Goal: Check status

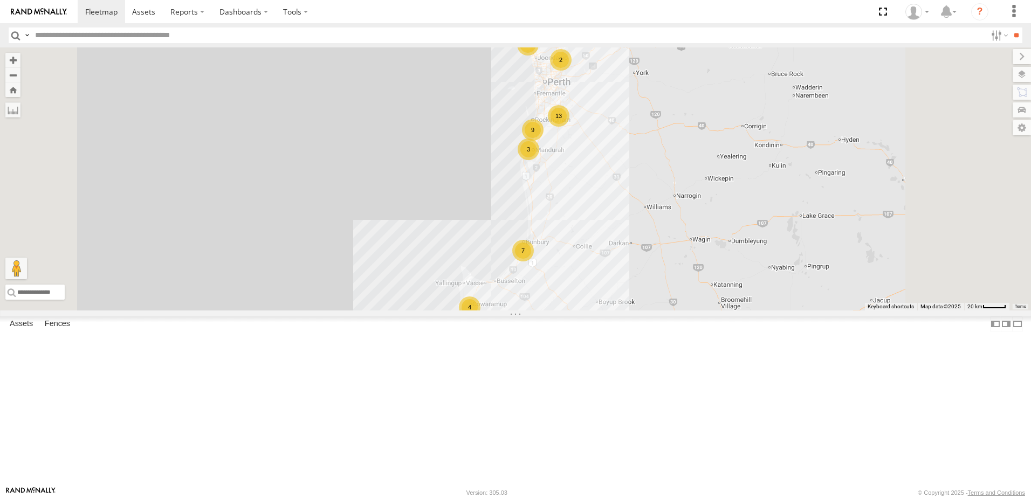
scroll to position [224, 0]
click at [0, 0] on span at bounding box center [0, 0] width 0 height 0
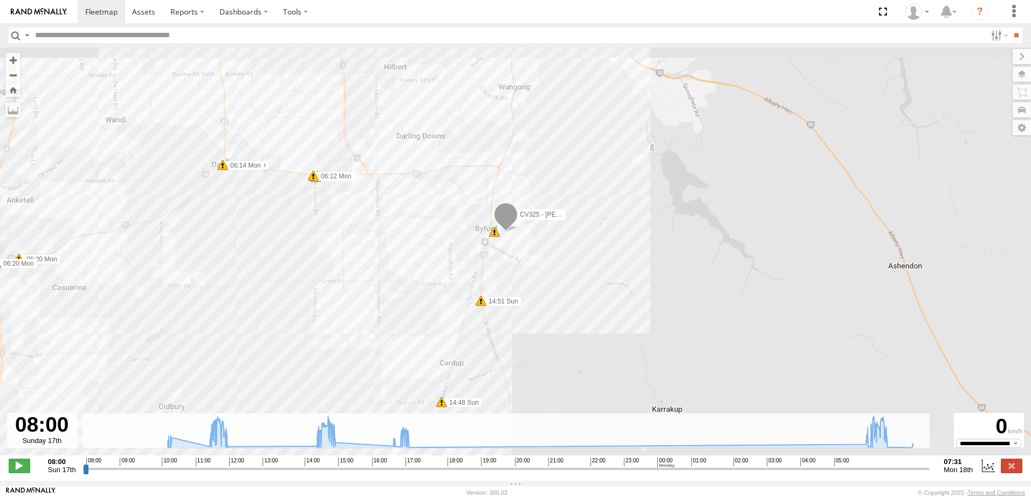
drag, startPoint x: 578, startPoint y: 198, endPoint x: 444, endPoint y: 355, distance: 206.1
click at [444, 355] on div "CV325 - [PERSON_NAME] [PERSON_NAME] 11:32 Sun 11:45 Sun 11:47 Sun 14:24 Sun 14:…" at bounding box center [515, 257] width 1031 height 420
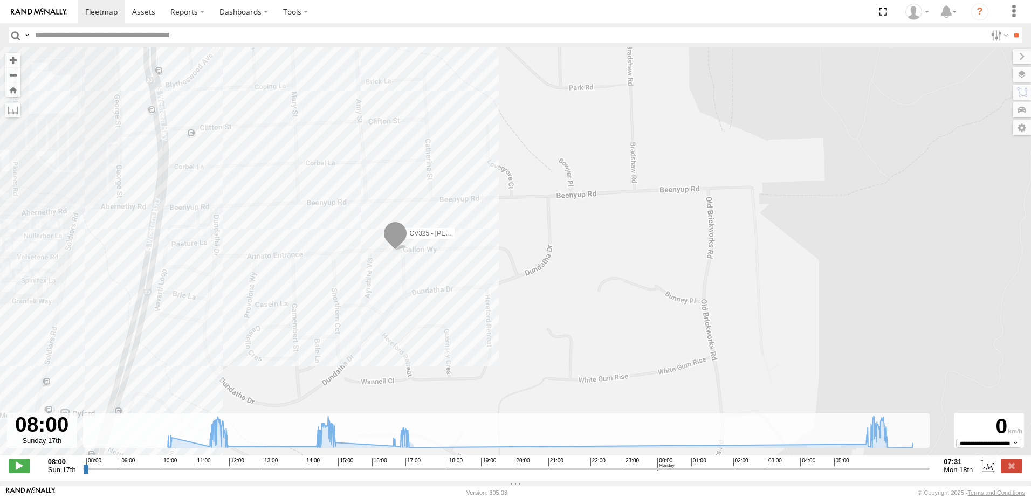
drag, startPoint x: 468, startPoint y: 184, endPoint x: 470, endPoint y: 497, distance: 312.8
click at [470, 498] on html at bounding box center [515, 249] width 1031 height 498
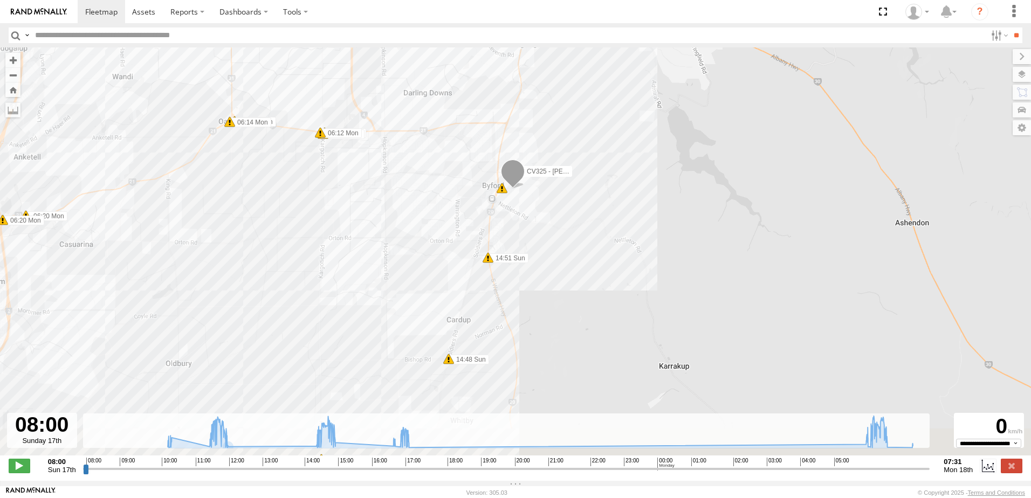
drag, startPoint x: 224, startPoint y: 308, endPoint x: 546, endPoint y: -26, distance: 464.5
click at [546, 0] on html at bounding box center [515, 249] width 1031 height 498
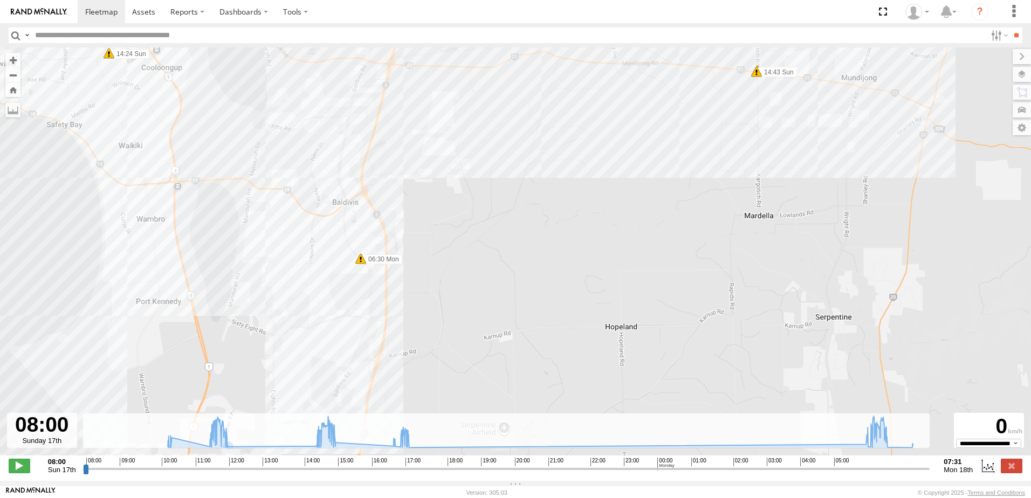
drag, startPoint x: 391, startPoint y: 116, endPoint x: 477, endPoint y: 137, distance: 88.3
click at [477, 137] on div "CV325 - [PERSON_NAME] [PERSON_NAME] 11:32 Sun 11:45 Sun 11:47 Sun 14:24 Sun 14:…" at bounding box center [515, 257] width 1031 height 420
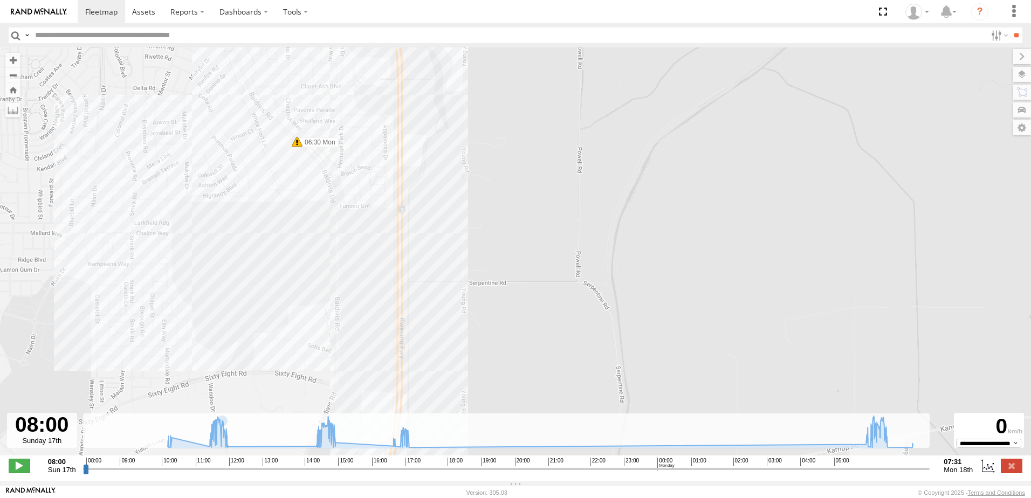
drag, startPoint x: 439, startPoint y: 259, endPoint x: 452, endPoint y: 484, distance: 225.3
click at [186, 336] on div "CV325 - [PERSON_NAME] [PERSON_NAME] 11:32 Sun 11:45 Sun 11:47 Sun 14:24 Sun 14:…" at bounding box center [515, 257] width 1031 height 420
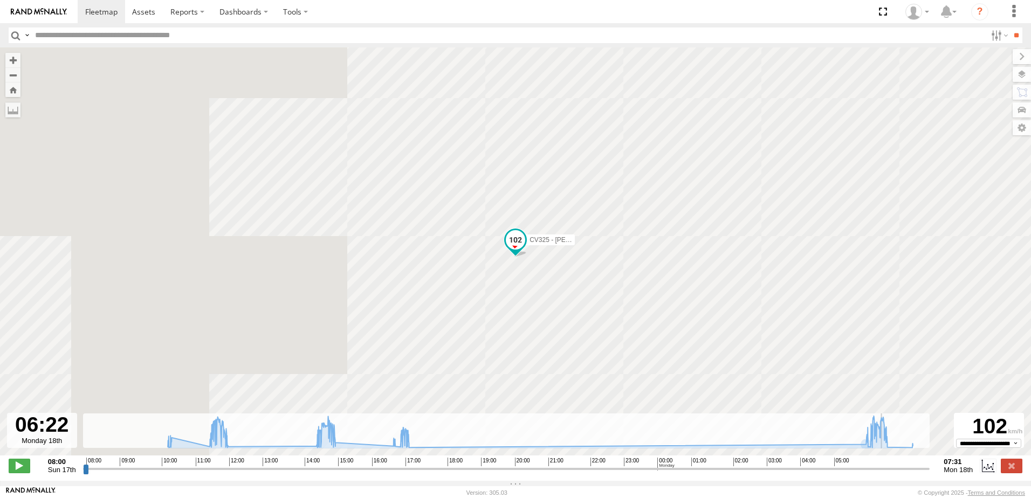
click at [885, 474] on input "range" at bounding box center [506, 469] width 847 height 10
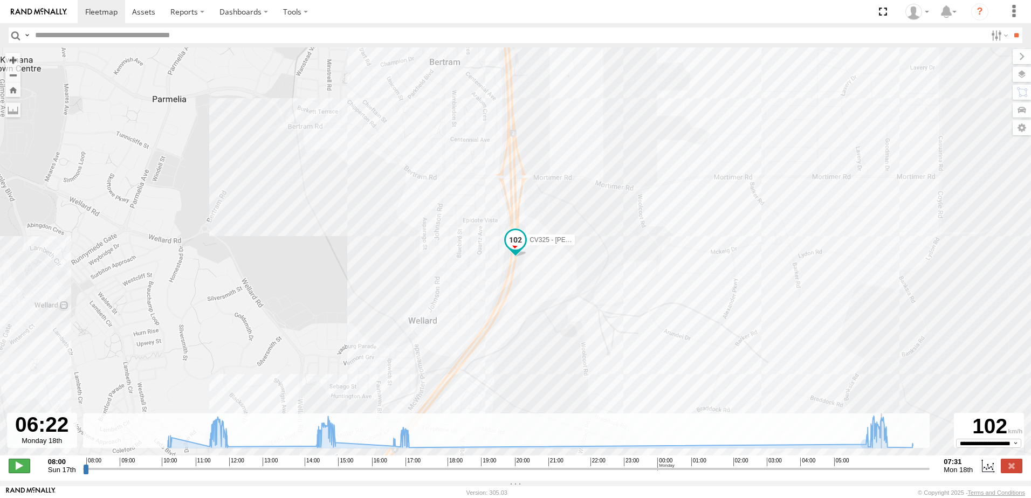
click at [16, 468] on span at bounding box center [20, 466] width 22 height 14
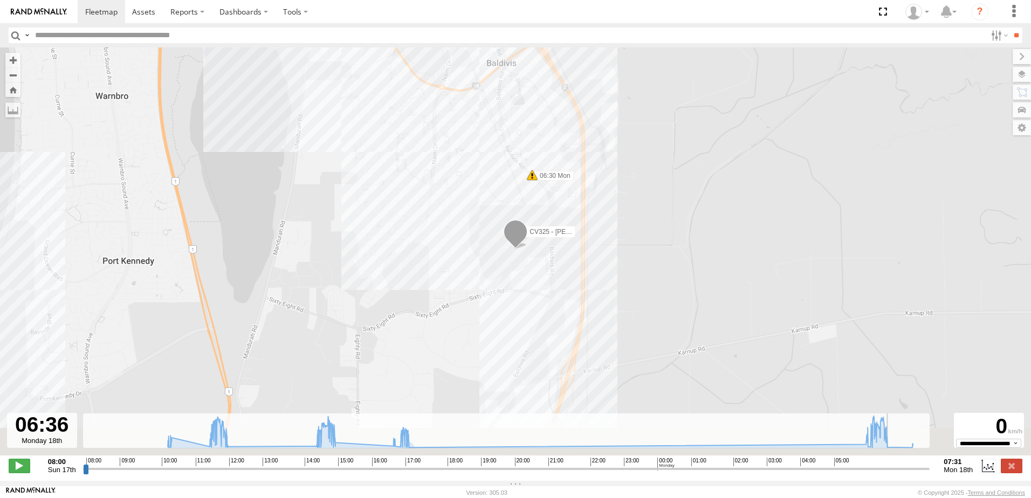
drag, startPoint x: 666, startPoint y: 358, endPoint x: 592, endPoint y: 238, distance: 141.0
click at [595, 238] on div "CV325 - [PERSON_NAME] [PERSON_NAME] 11:32 Sun 11:45 Sun 11:47 Sun 14:24 Sun 14:…" at bounding box center [515, 257] width 1031 height 420
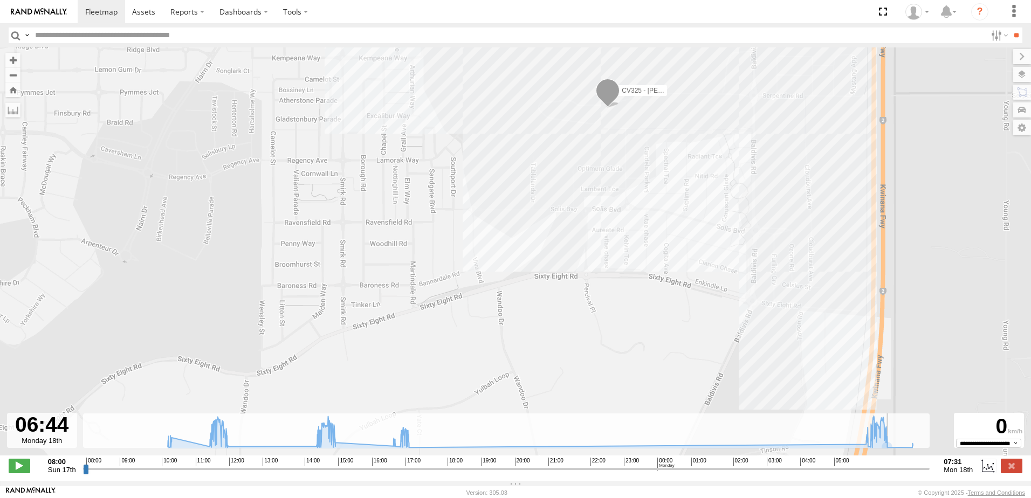
click at [914, 474] on input "range" at bounding box center [506, 469] width 847 height 10
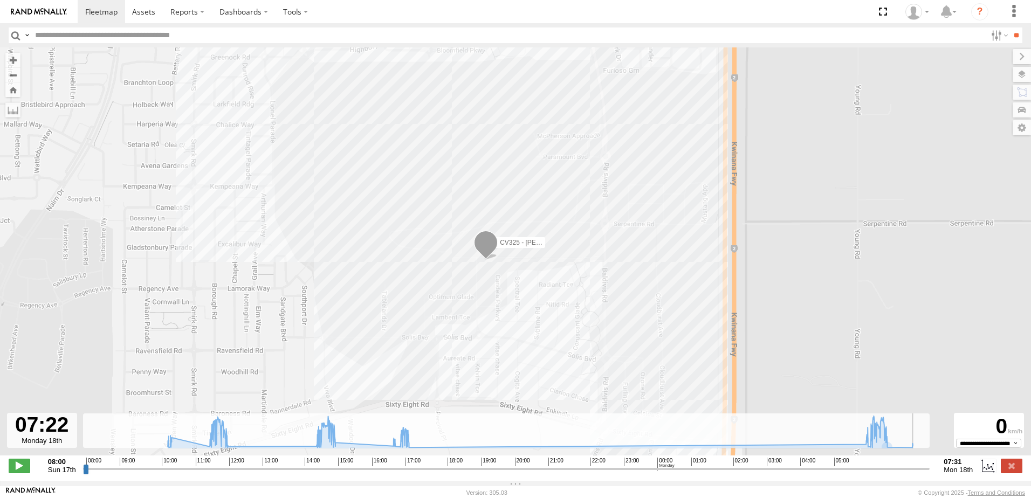
drag, startPoint x: 294, startPoint y: 278, endPoint x: 144, endPoint y: 407, distance: 198.1
click at [144, 407] on div "CV325 - [PERSON_NAME] [PERSON_NAME] 11:32 Sun 11:45 Sun 11:47 Sun 14:24 Sun 14:…" at bounding box center [515, 257] width 1031 height 420
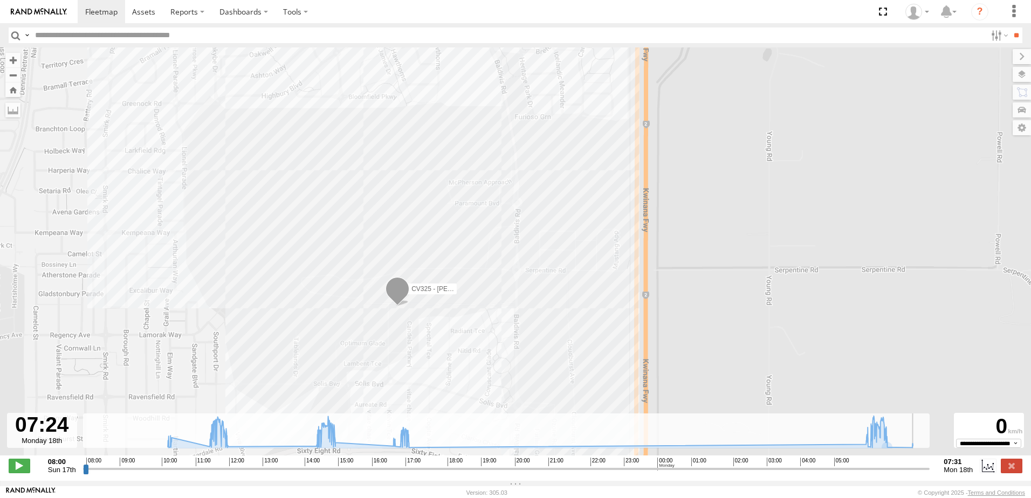
drag, startPoint x: 170, startPoint y: 338, endPoint x: 80, endPoint y: 384, distance: 100.8
click at [80, 384] on div "CV325 - [PERSON_NAME] [PERSON_NAME] 11:32 Sun 11:45 Sun 11:47 Sun 14:24 Sun 14:…" at bounding box center [515, 257] width 1031 height 420
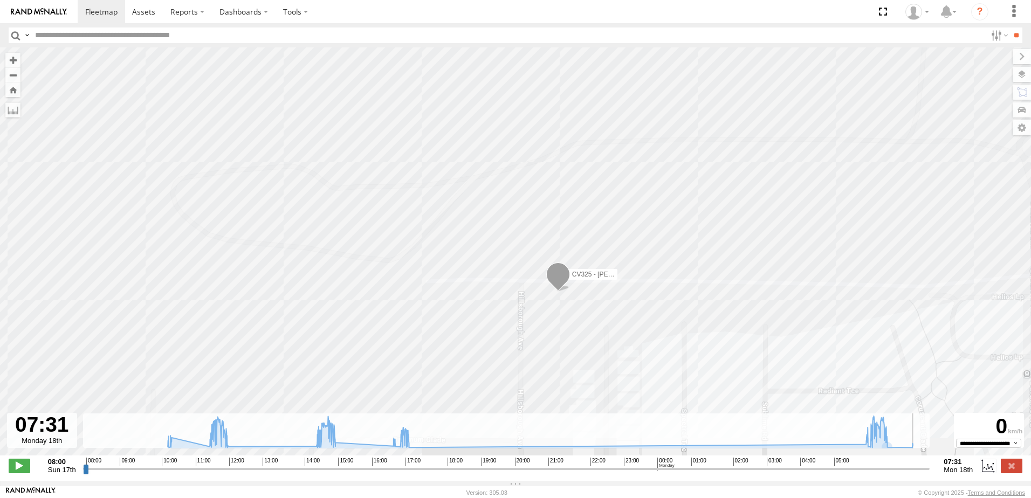
type input "**********"
